Goal: Obtain resource: Download file/media

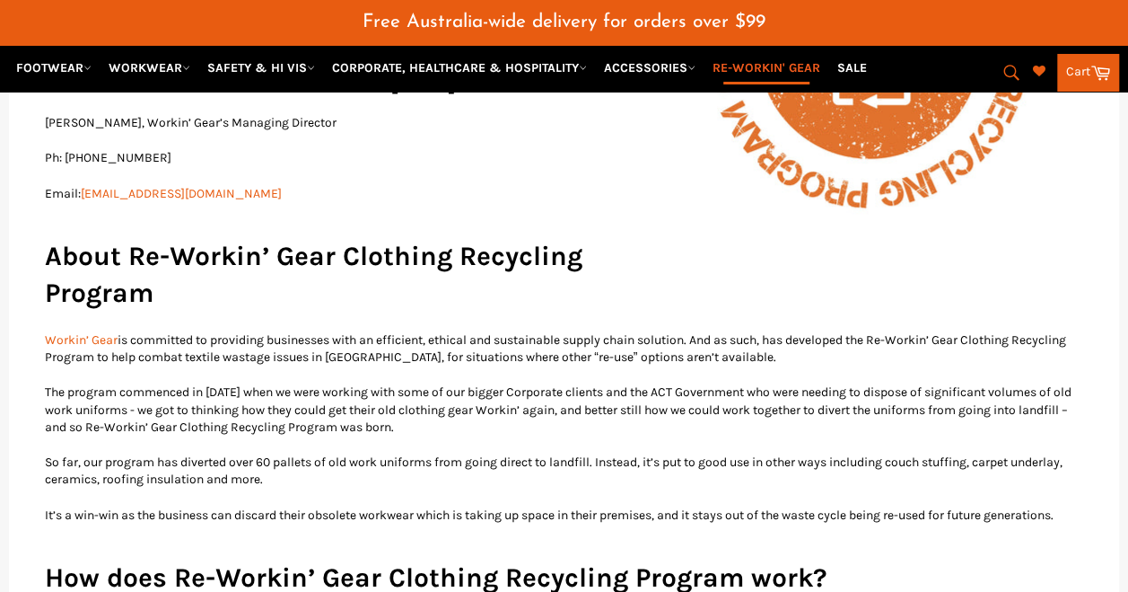
scroll to position [628, 0]
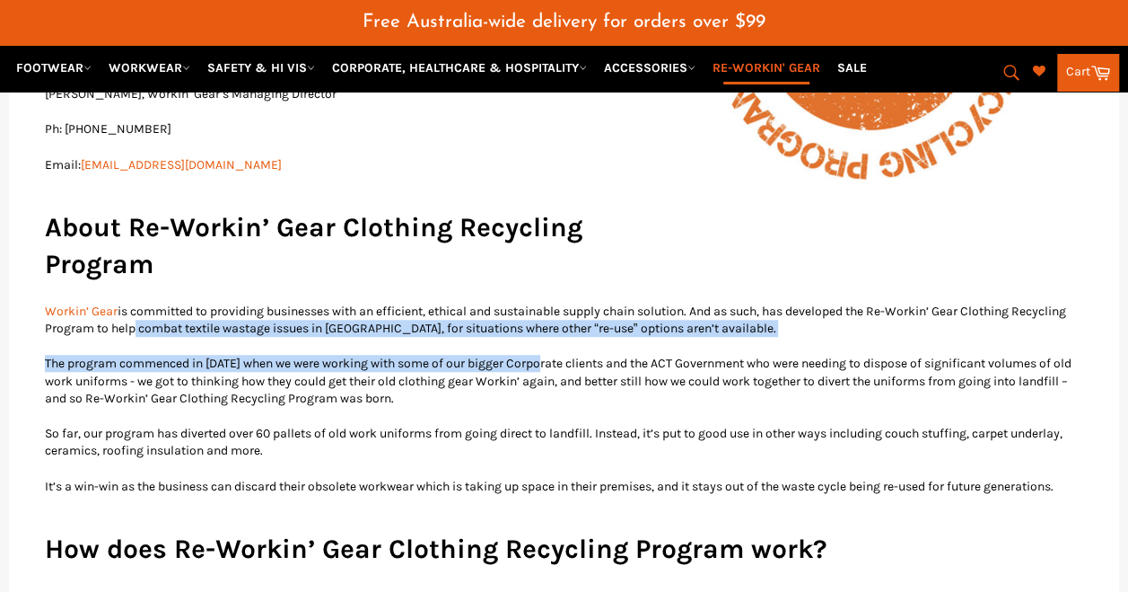
drag, startPoint x: 189, startPoint y: 309, endPoint x: 555, endPoint y: 329, distance: 366.8
click at [562, 309] on p "Workin’ Gear is committed to providing businesses with an efficient, ethical an…" at bounding box center [564, 320] width 1039 height 35
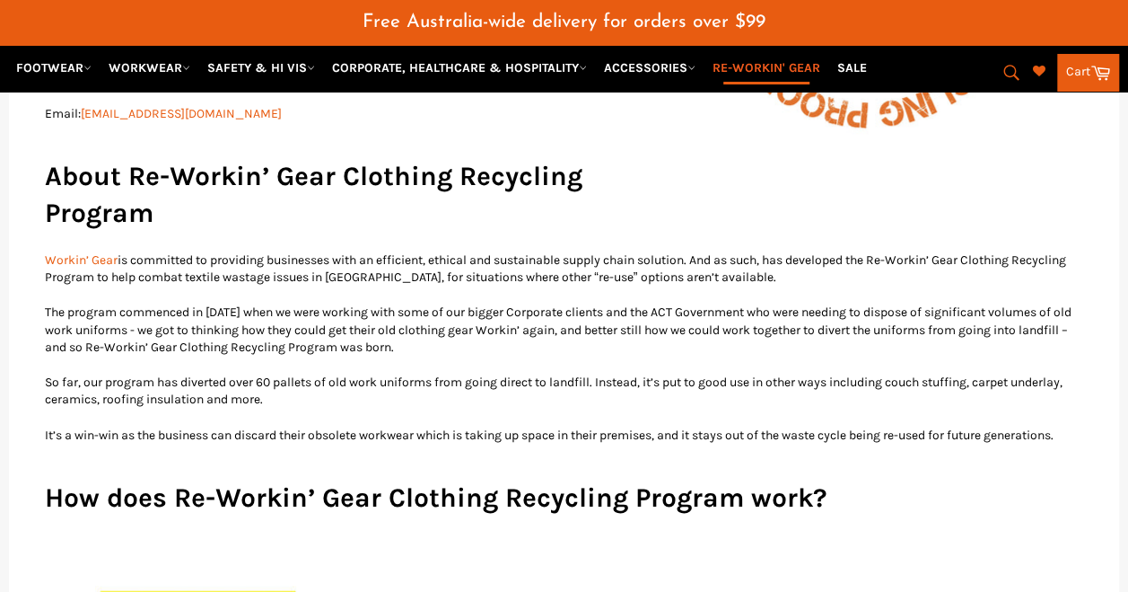
scroll to position [718, 0]
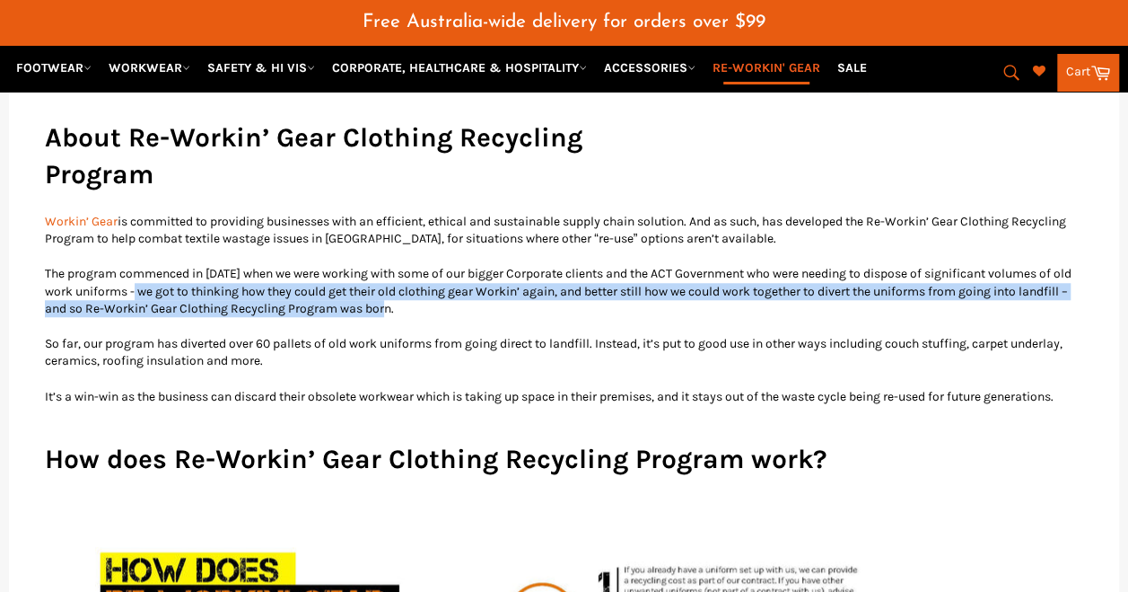
drag, startPoint x: 167, startPoint y: 272, endPoint x: 463, endPoint y: 286, distance: 296.6
click at [463, 286] on p "The program commenced in [DATE] when we were working with some of our bigger Co…" at bounding box center [564, 291] width 1039 height 52
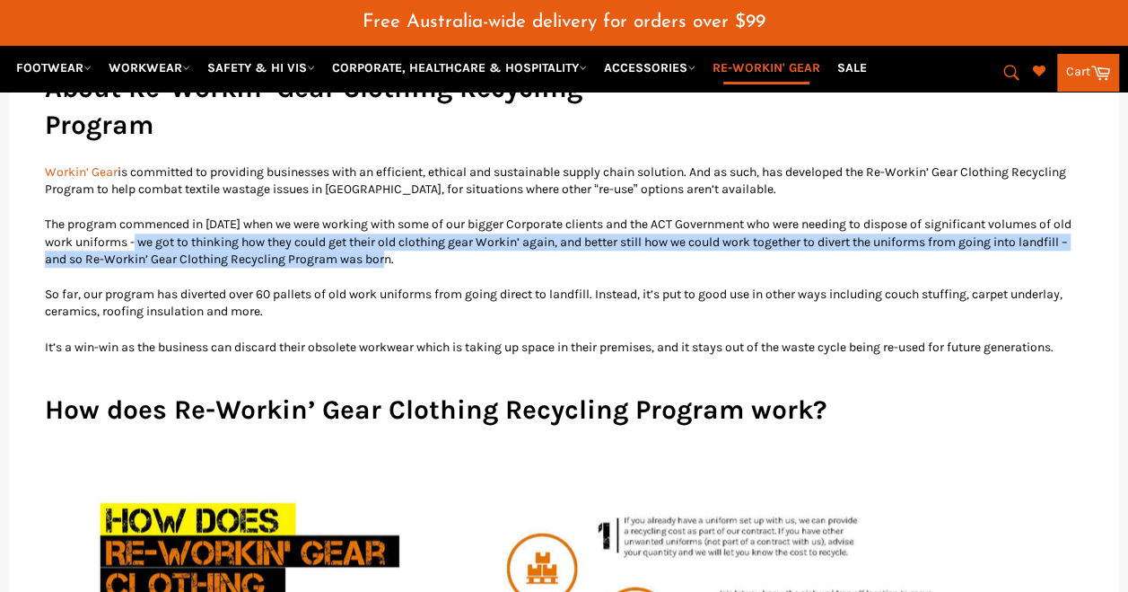
scroll to position [808, 0]
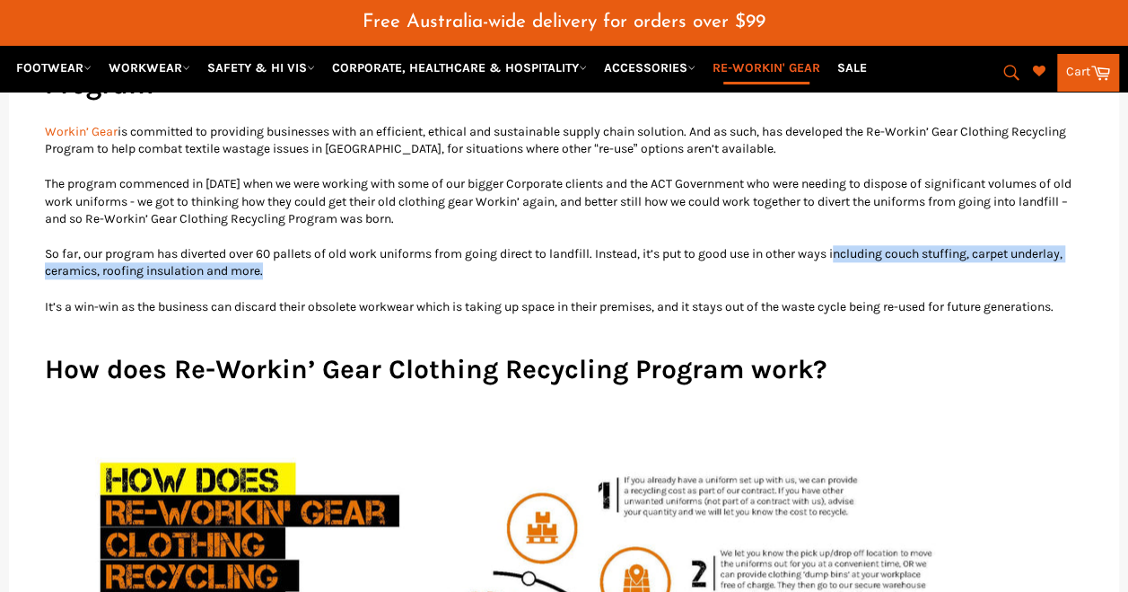
drag, startPoint x: 852, startPoint y: 238, endPoint x: 1032, endPoint y: 246, distance: 180.6
click at [1032, 246] on p "So far, our program has diverted over 60 pallets of old work uniforms from goin…" at bounding box center [564, 262] width 1039 height 35
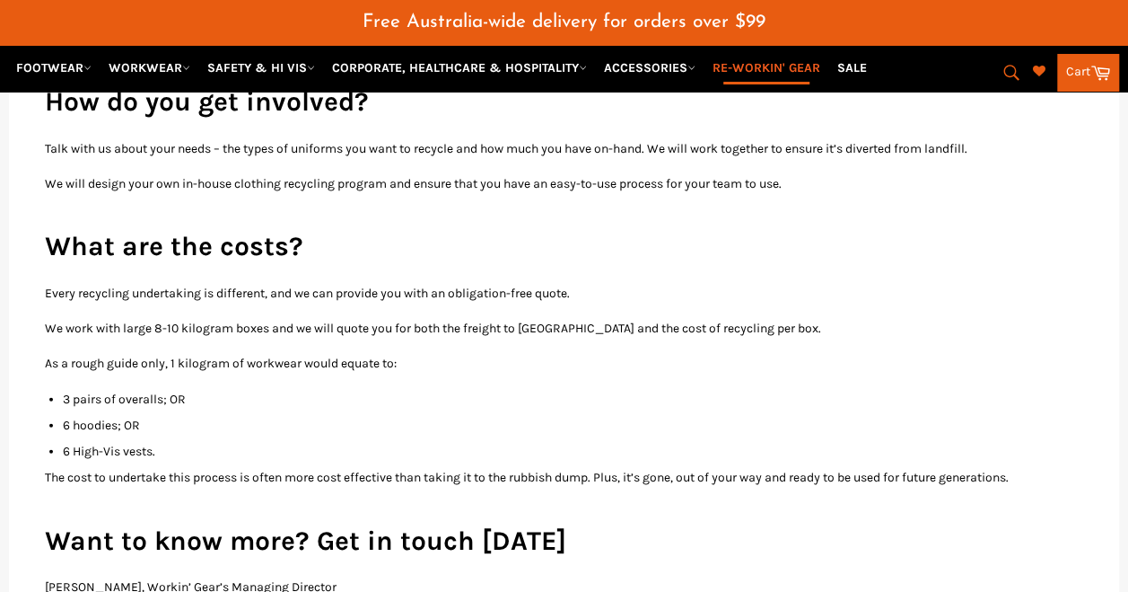
scroll to position [2334, 0]
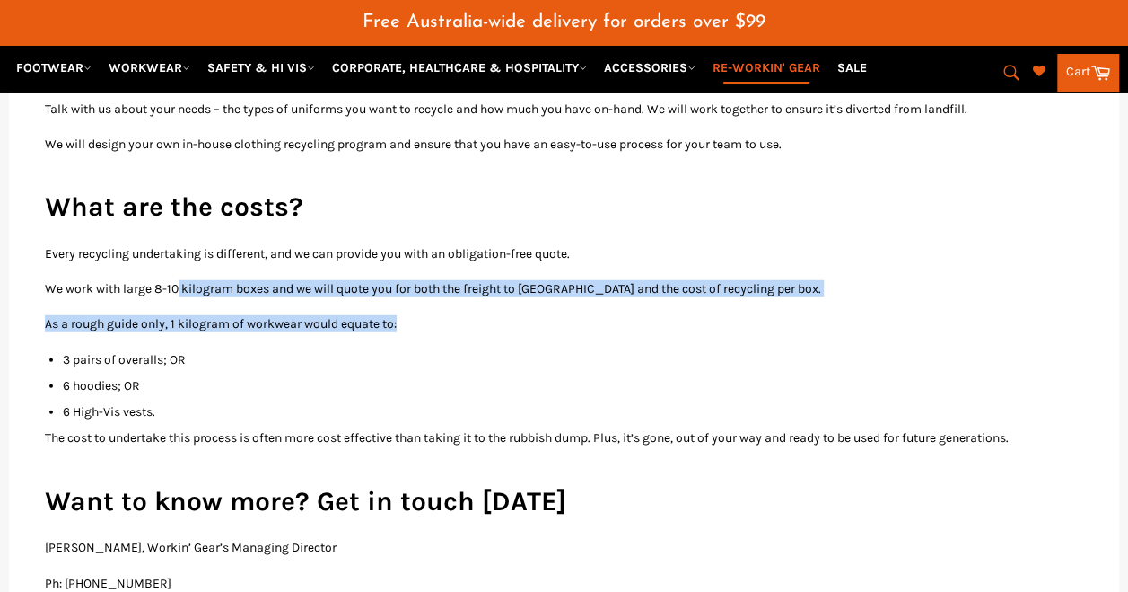
drag, startPoint x: 176, startPoint y: 290, endPoint x: 436, endPoint y: 301, distance: 260.6
click at [422, 315] on p "As a rough guide only, 1 kilogram of workwear would equate to:" at bounding box center [564, 323] width 1039 height 17
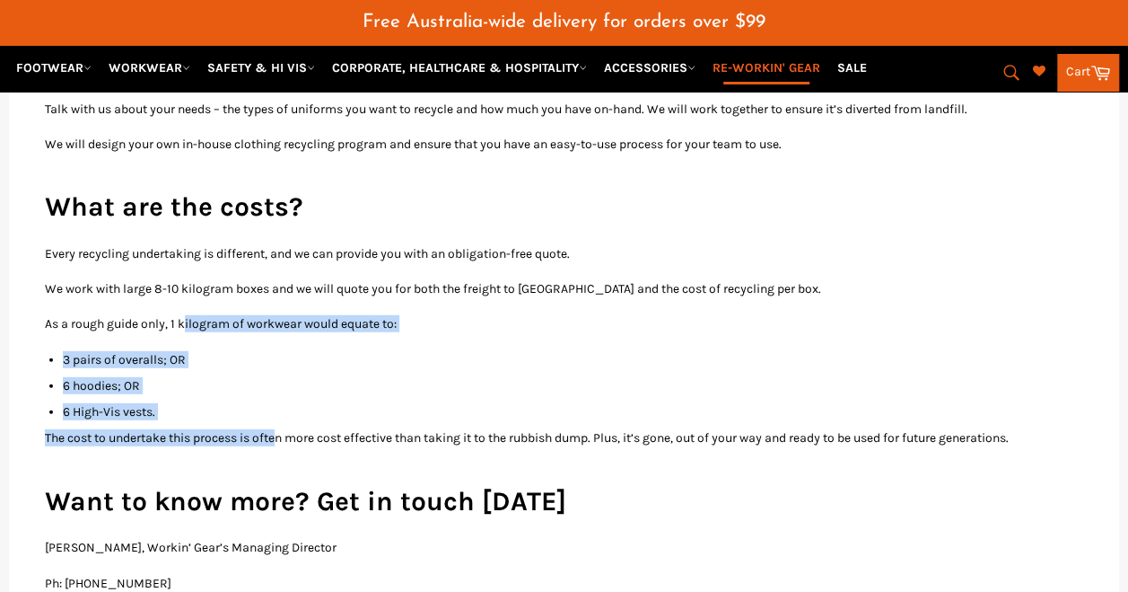
drag, startPoint x: 186, startPoint y: 323, endPoint x: 282, endPoint y: 446, distance: 156.1
click at [282, 446] on p "The cost to undertake this process is often more cost effective than taking it …" at bounding box center [564, 437] width 1039 height 17
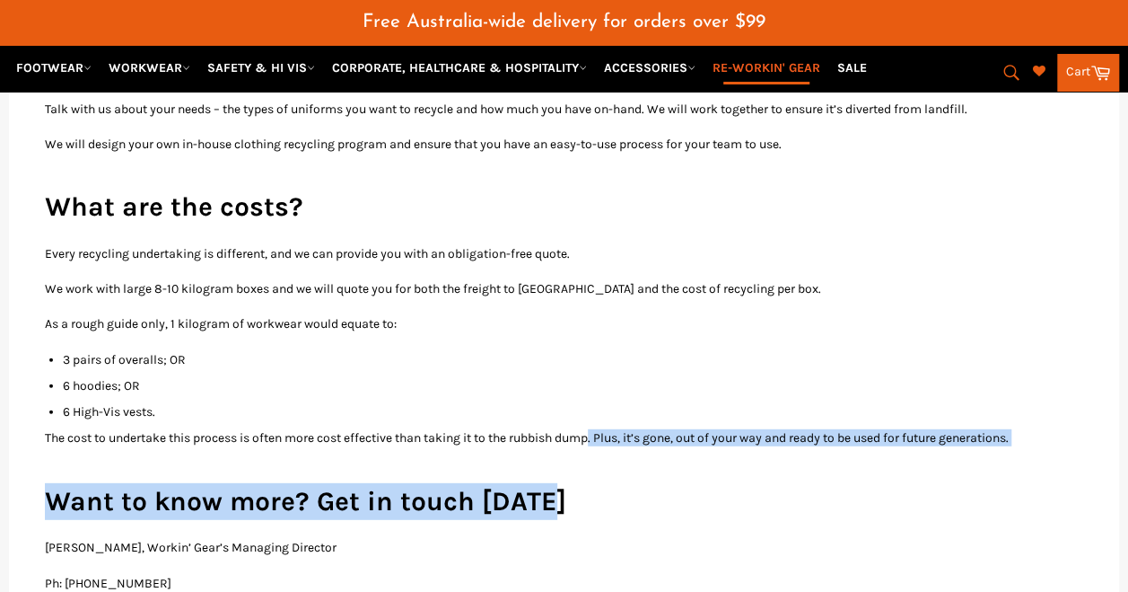
drag, startPoint x: 606, startPoint y: 434, endPoint x: 648, endPoint y: 465, distance: 52.1
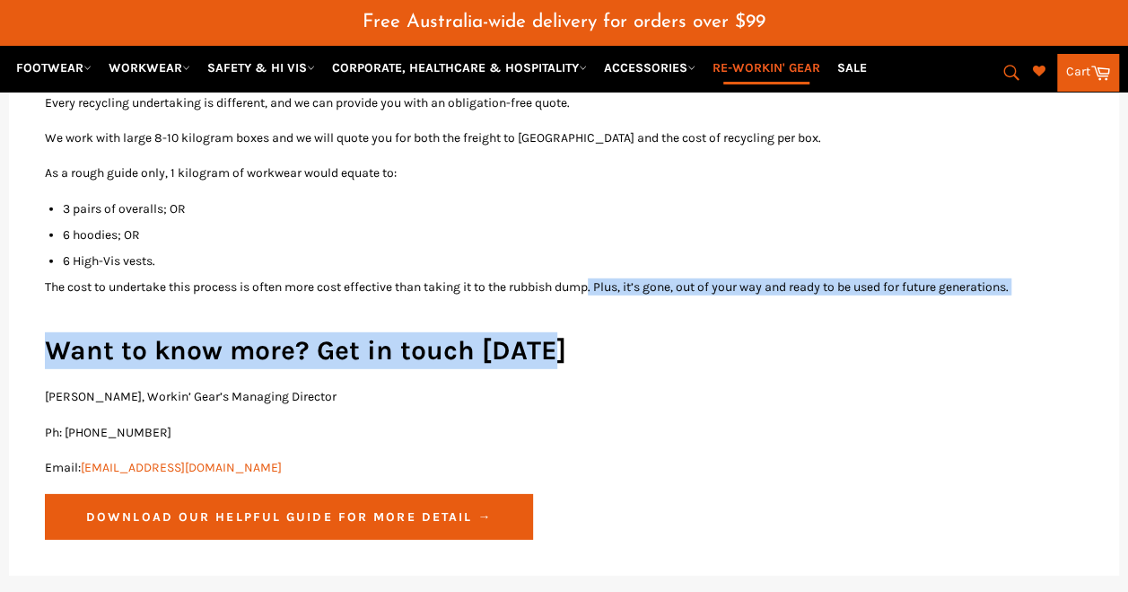
scroll to position [2514, 0]
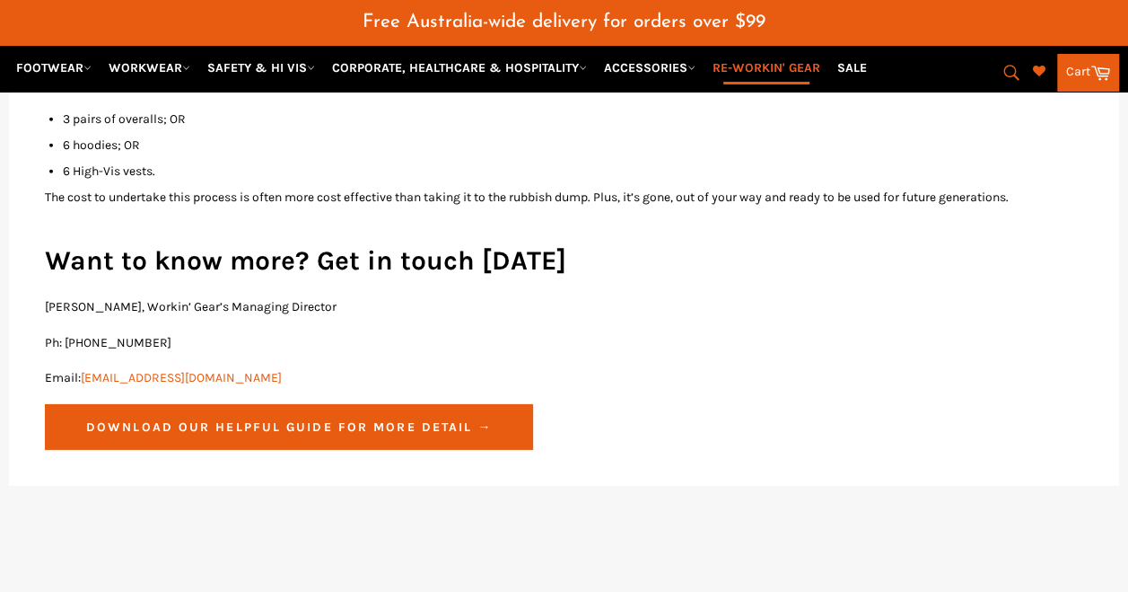
scroll to position [2603, 0]
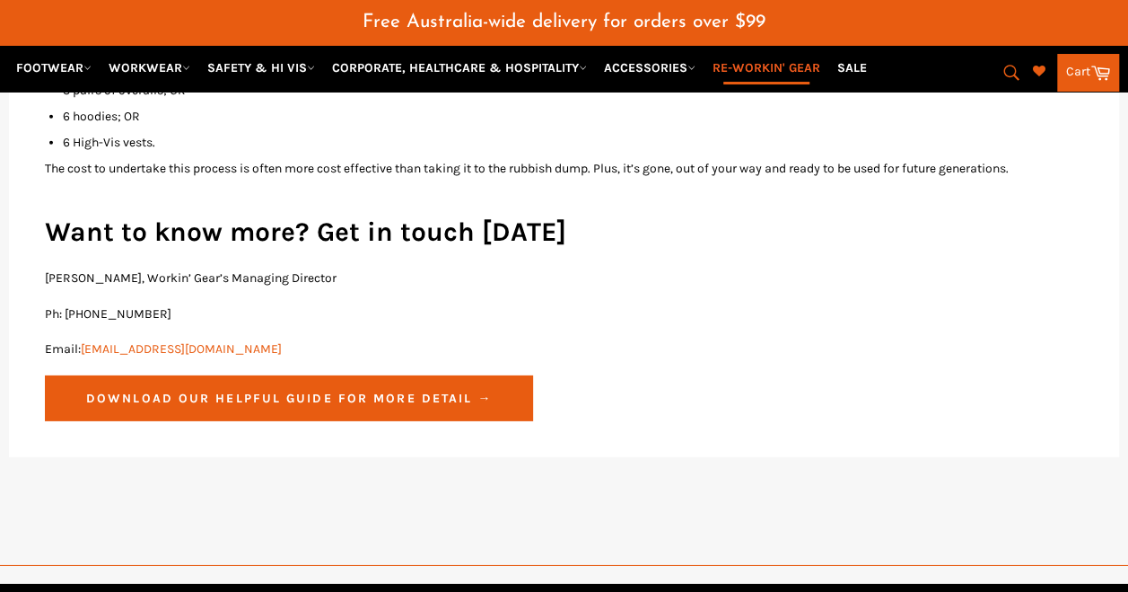
click at [451, 399] on link "Download our helpful guide for more detail →" at bounding box center [289, 398] width 488 height 46
